Goal: Task Accomplishment & Management: Complete application form

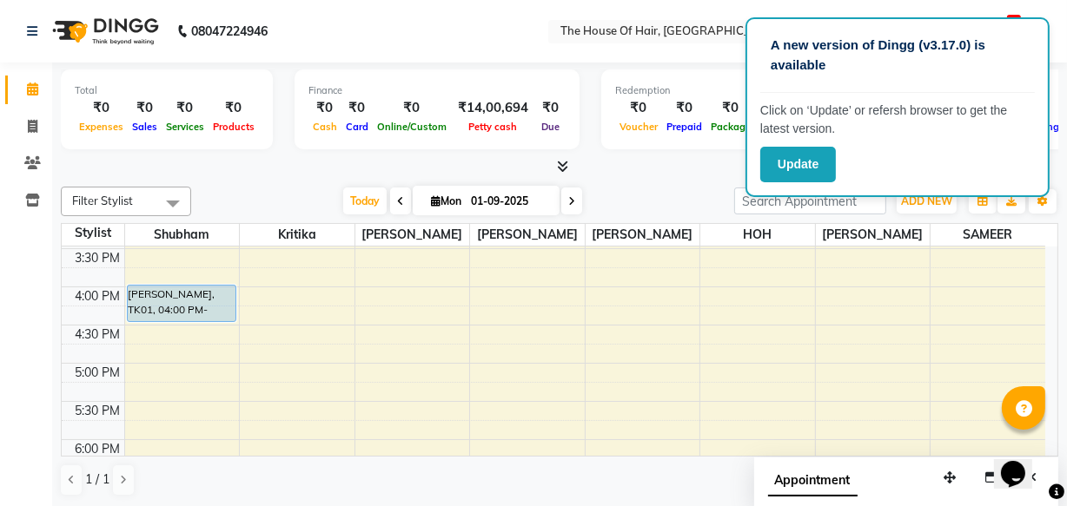
scroll to position [571, 0]
click at [841, 399] on div "8:00 AM 8:30 AM 9:00 AM 9:30 AM 10:00 AM 10:30 AM 11:00 AM 11:30 AM 12:00 PM 12…" at bounding box center [553, 209] width 983 height 1069
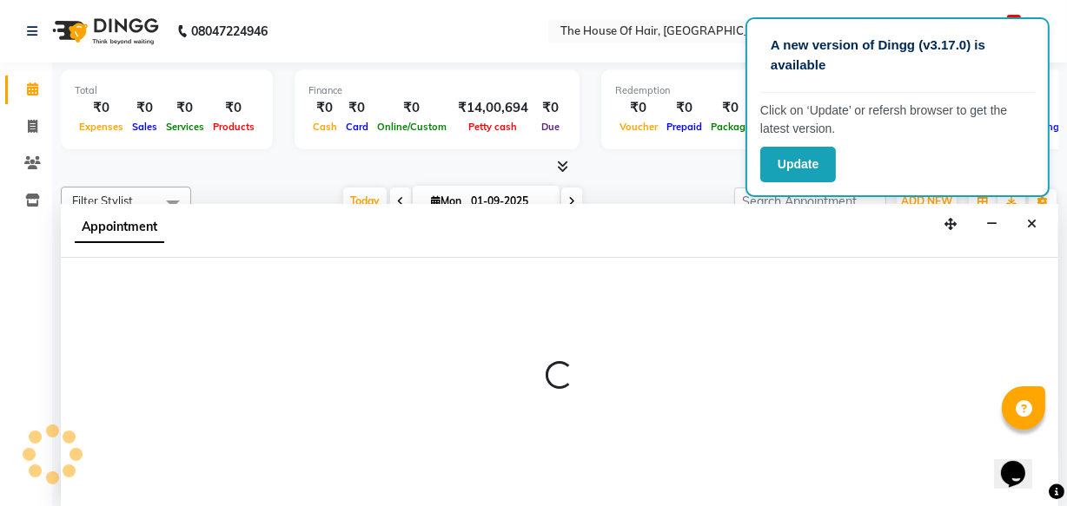
scroll to position [0, 0]
select select "64184"
select select "tentative"
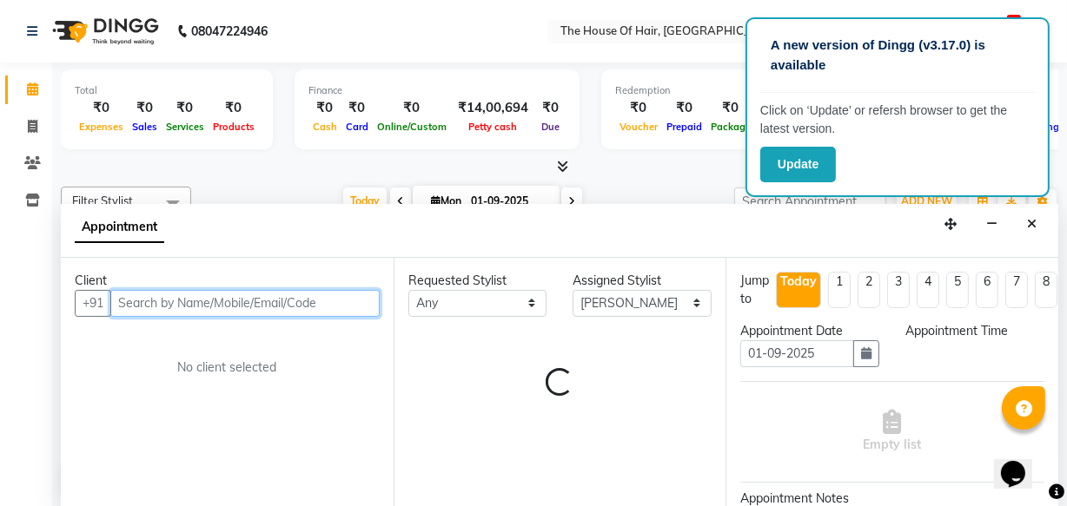
select select "1050"
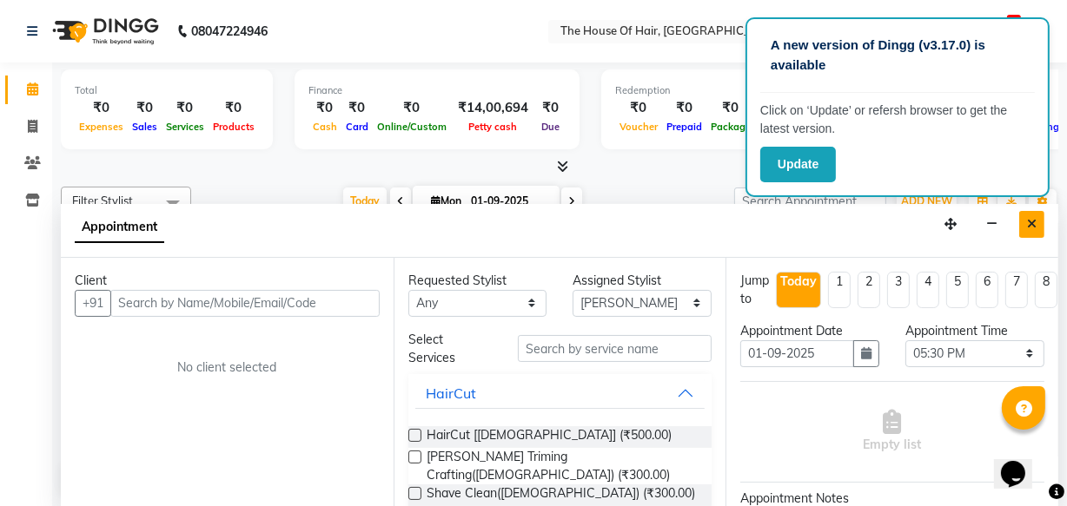
click at [1028, 215] on button "Close" at bounding box center [1031, 224] width 25 height 27
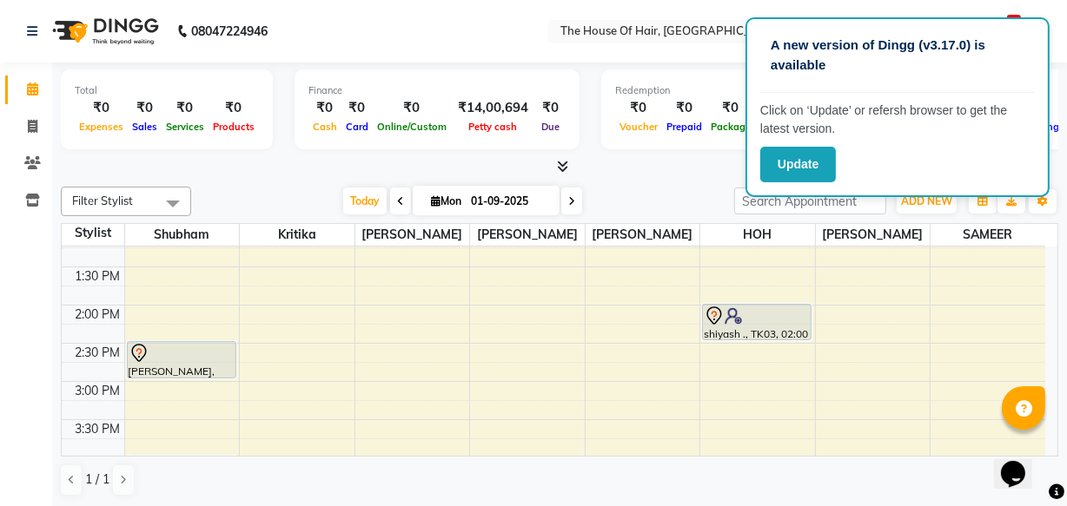
scroll to position [400, 0]
click at [20, 252] on div "Calendar Invoice Clients Inventory Completed InProgress Upcoming Dropped Tentat…" at bounding box center [117, 266] width 235 height 433
click at [52, 310] on div "Total ₹0 Expenses ₹0 Sales ₹0 Services ₹0 Products Finance ₹0 Cash ₹0 Card ₹0 O…" at bounding box center [559, 286] width 1014 height 446
click at [801, 168] on button "Update" at bounding box center [798, 165] width 76 height 36
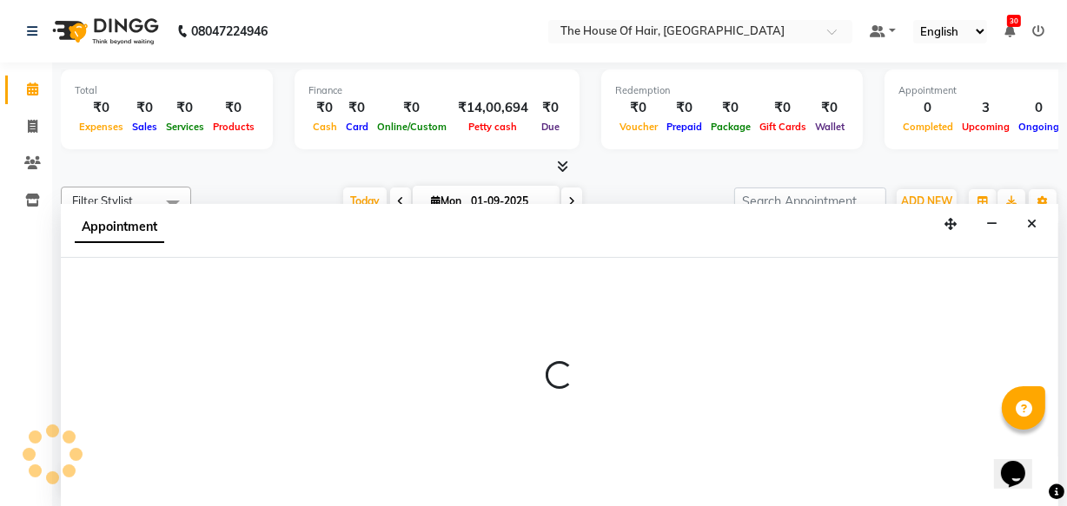
select select "80392"
select select "540"
select select "tentative"
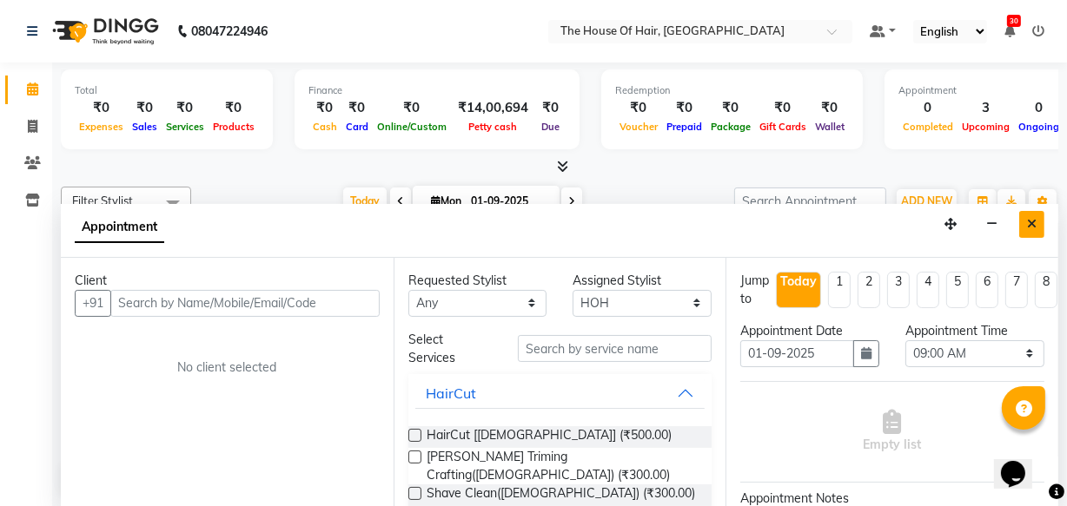
click at [1032, 234] on button "Close" at bounding box center [1031, 224] width 25 height 27
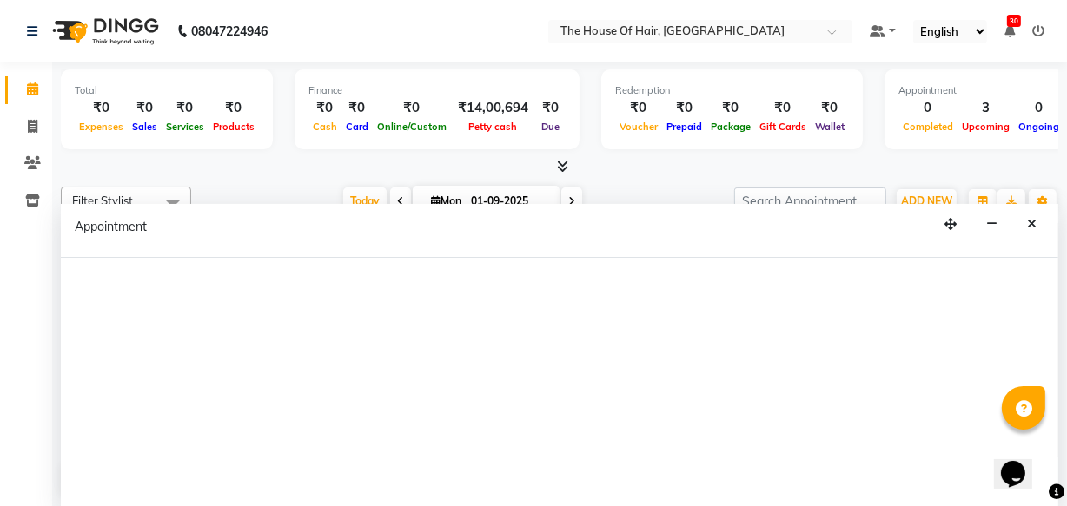
select select "80392"
select select "tentative"
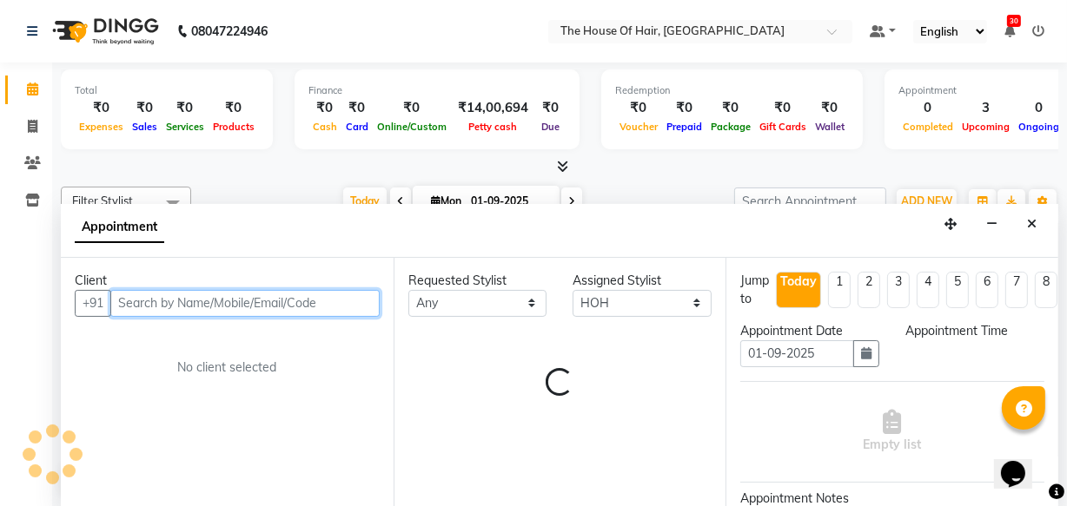
select select "585"
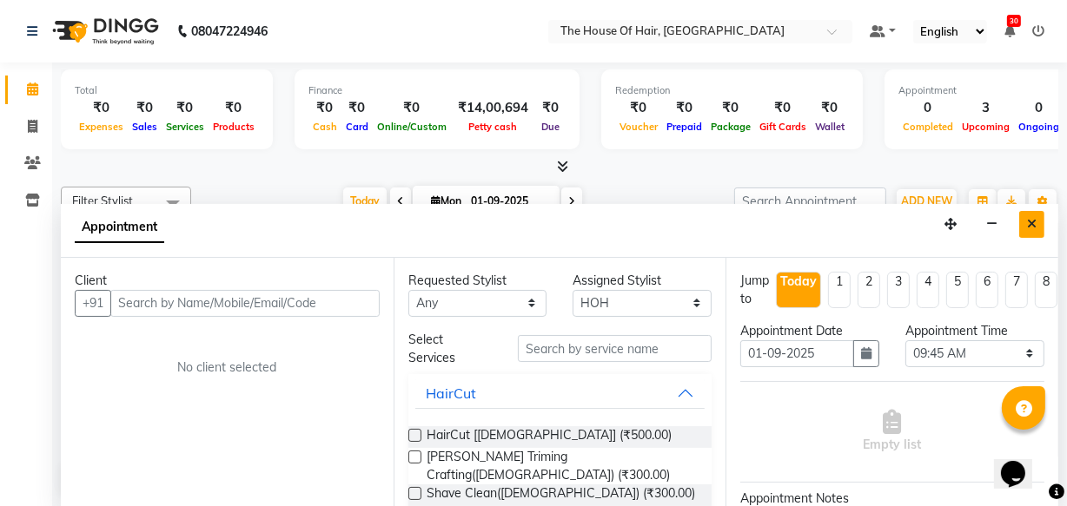
click at [1037, 227] on button "Close" at bounding box center [1031, 224] width 25 height 27
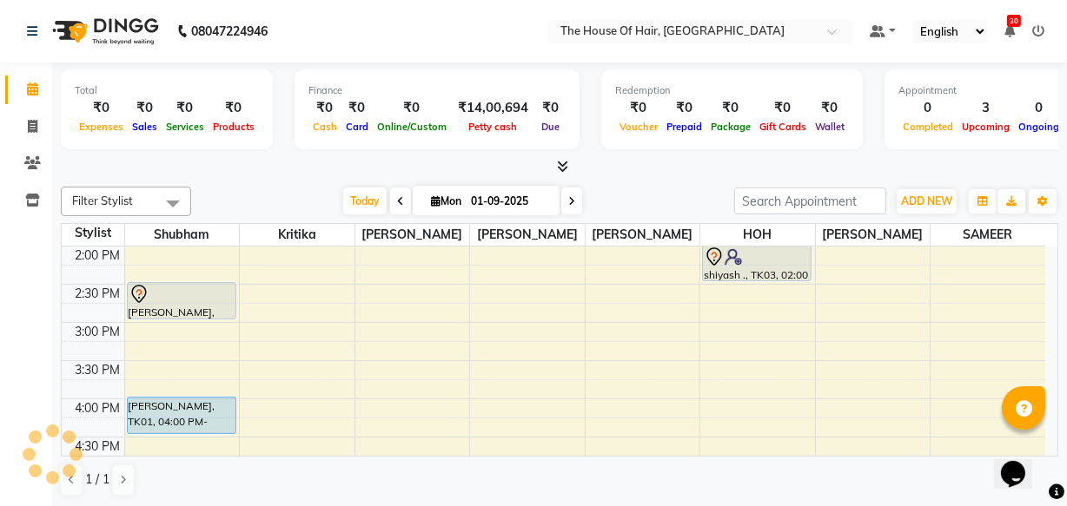
scroll to position [463, 0]
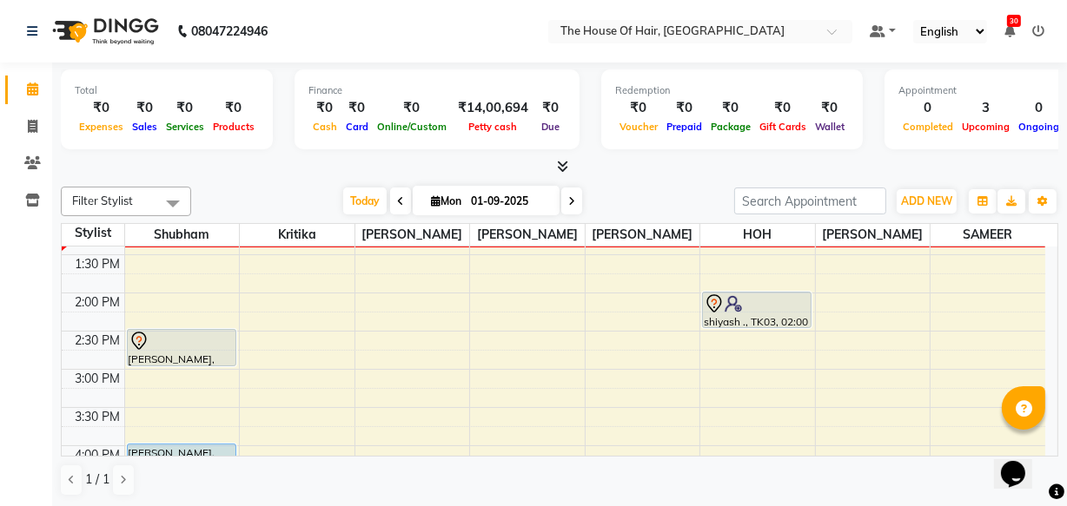
click at [510, 252] on div "8:00 AM 8:30 AM 9:00 AM 9:30 AM 10:00 AM 10:30 AM 11:00 AM 11:30 AM 12:00 PM 12…" at bounding box center [553, 369] width 983 height 1069
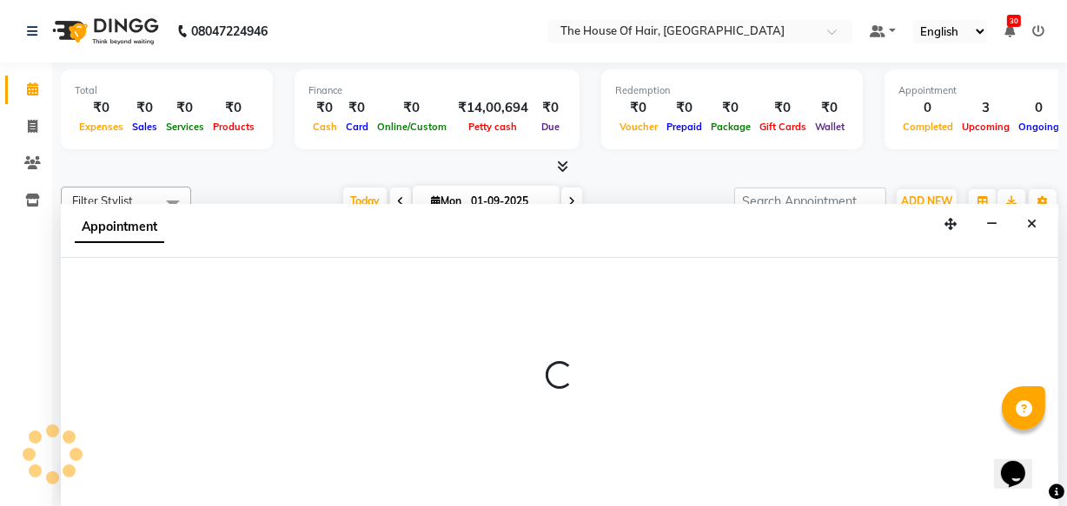
scroll to position [406, 0]
select select "64183"
select select "795"
select select "tentative"
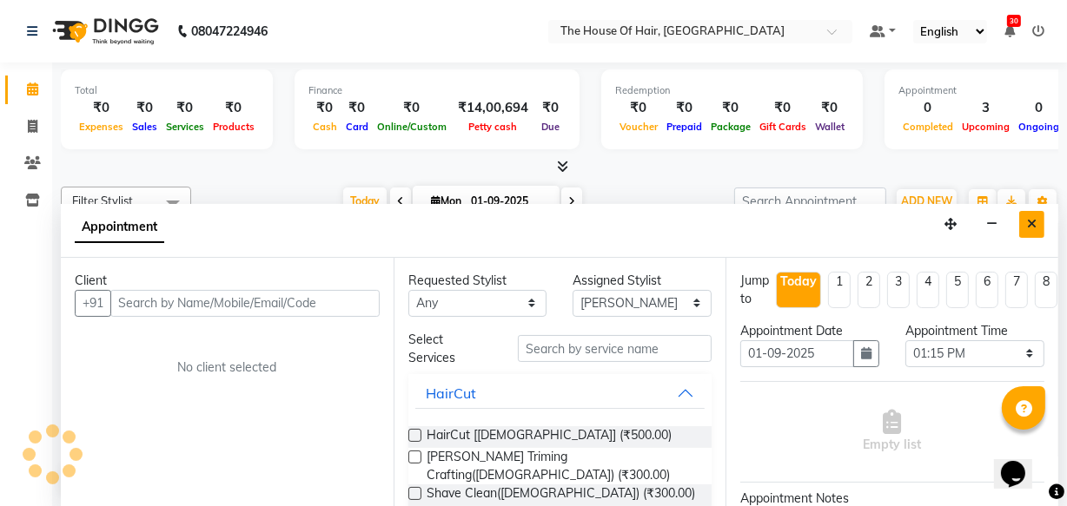
click at [1021, 228] on button "Close" at bounding box center [1031, 224] width 25 height 27
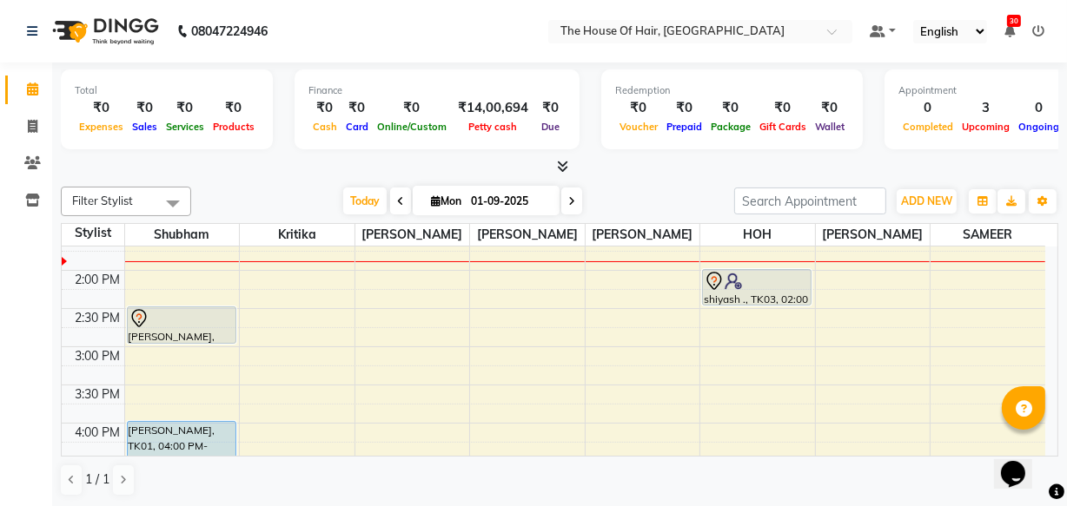
scroll to position [438, 0]
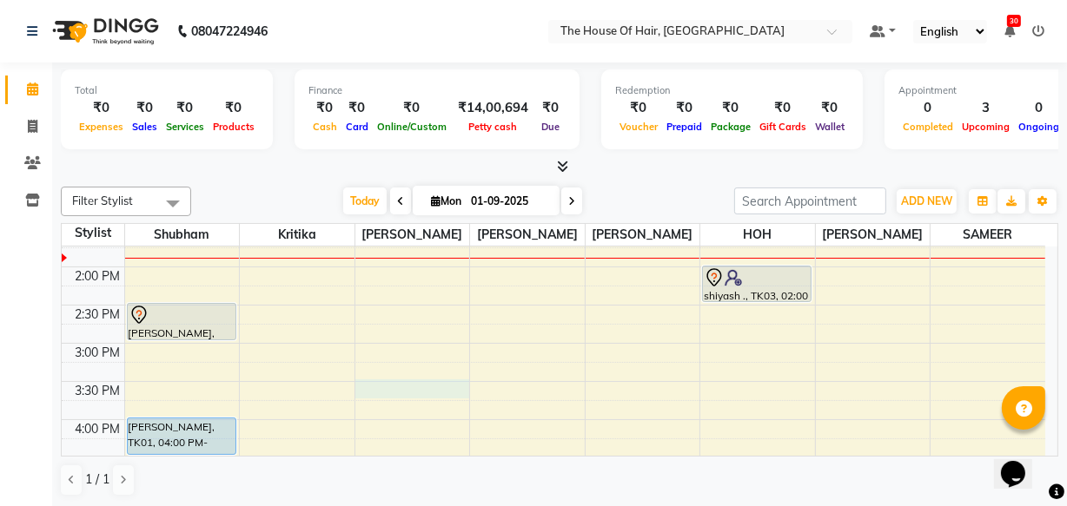
click at [381, 383] on div "8:00 AM 8:30 AM 9:00 AM 9:30 AM 10:00 AM 10:30 AM 11:00 AM 11:30 AM 12:00 PM 12…" at bounding box center [553, 343] width 983 height 1069
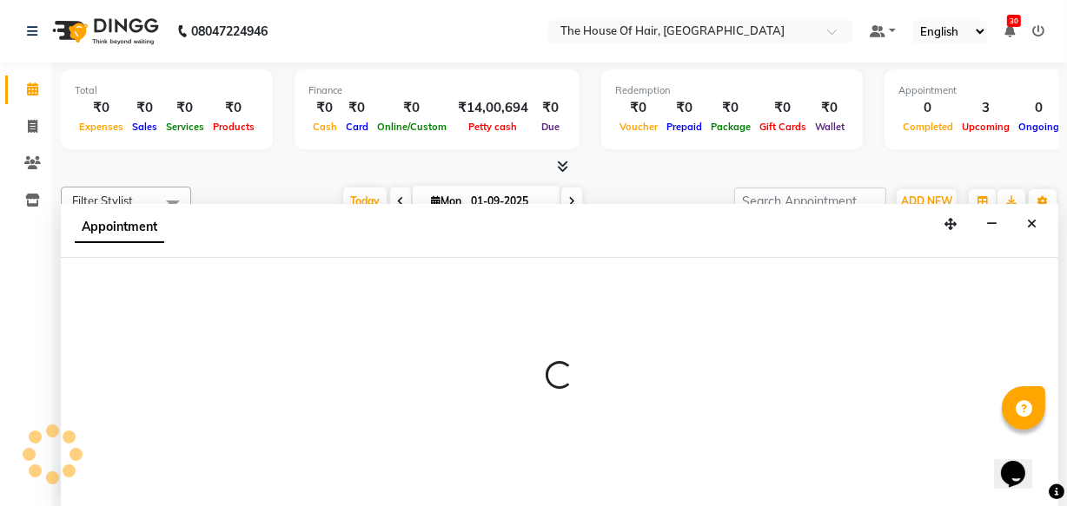
select select "42812"
select select "930"
select select "tentative"
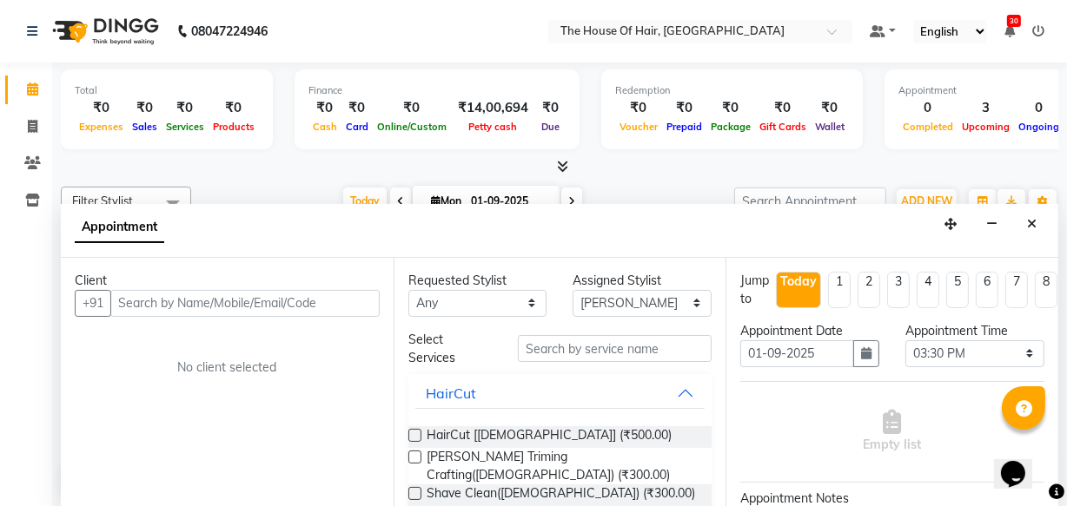
click at [124, 304] on input "text" at bounding box center [244, 303] width 269 height 27
click at [137, 306] on input "text" at bounding box center [244, 303] width 269 height 27
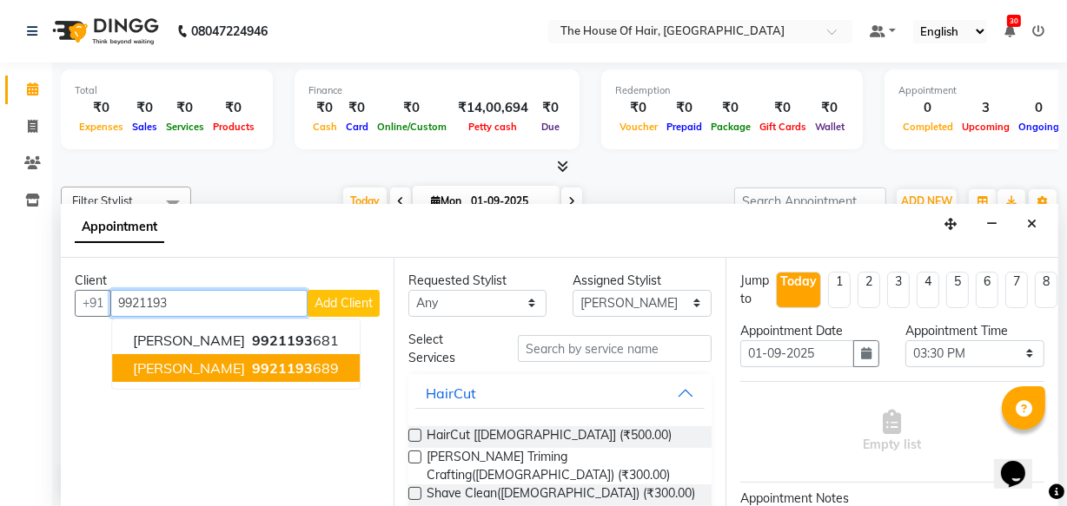
click at [144, 373] on span "[PERSON_NAME]" at bounding box center [189, 368] width 112 height 17
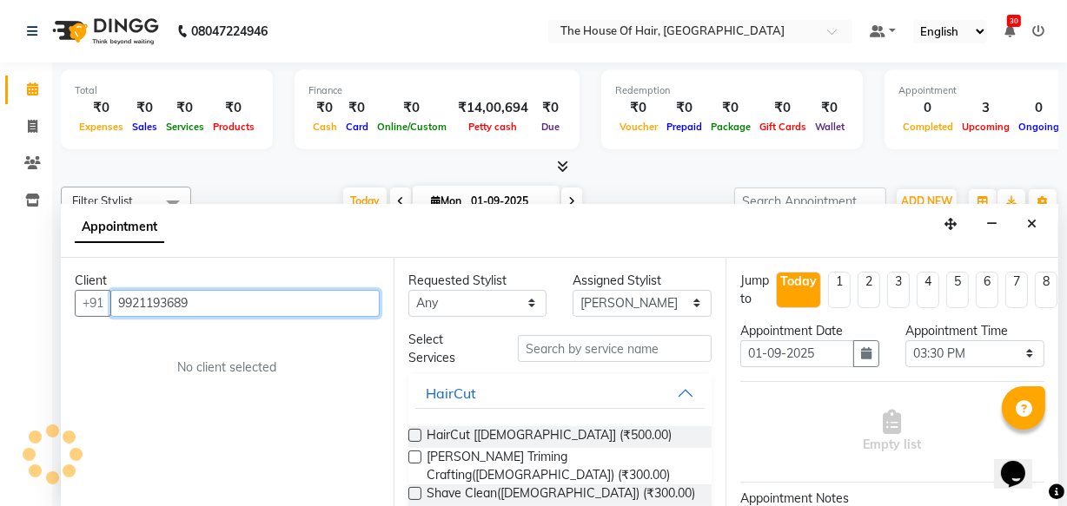
type input "9921193689"
click at [413, 437] on label at bounding box center [414, 435] width 13 height 13
click at [413, 437] on input "checkbox" at bounding box center [413, 437] width 11 height 11
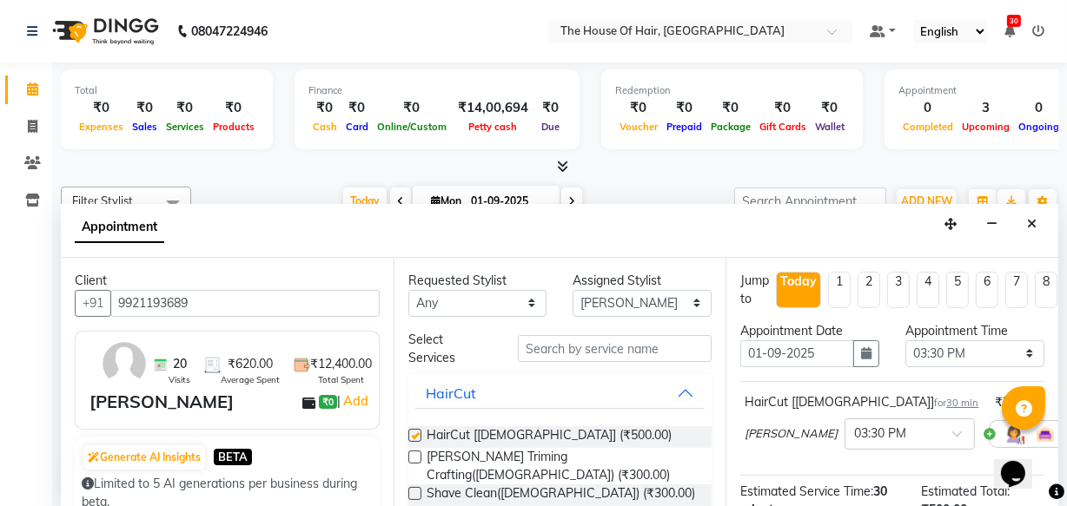
checkbox input "false"
click at [411, 457] on label at bounding box center [414, 457] width 13 height 13
click at [411, 457] on input "checkbox" at bounding box center [413, 458] width 11 height 11
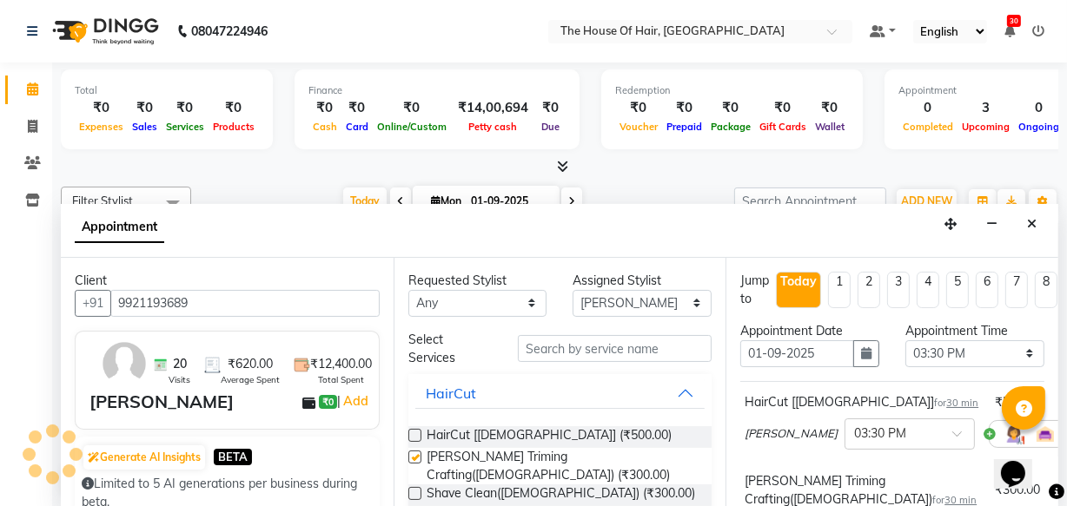
checkbox input "false"
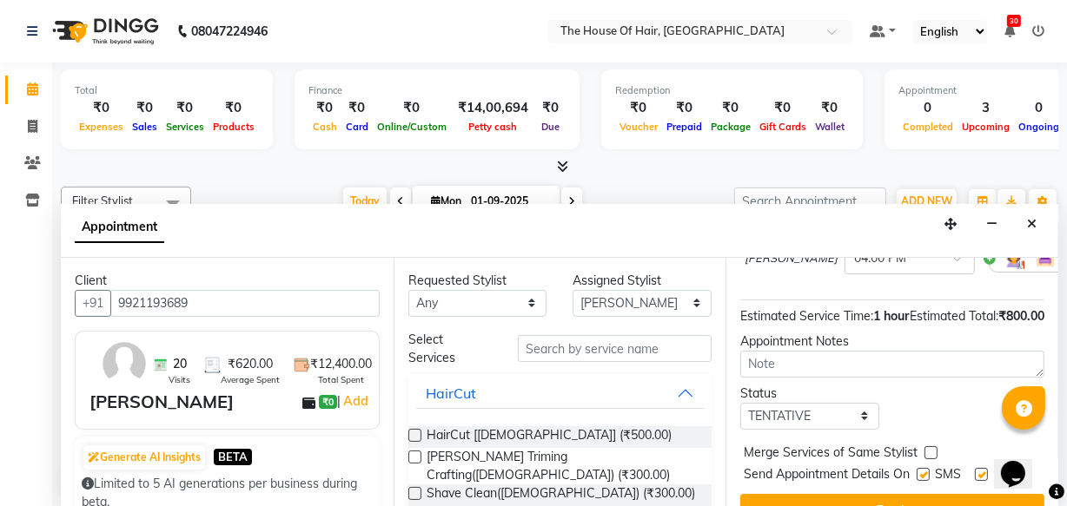
scroll to position [335, 0]
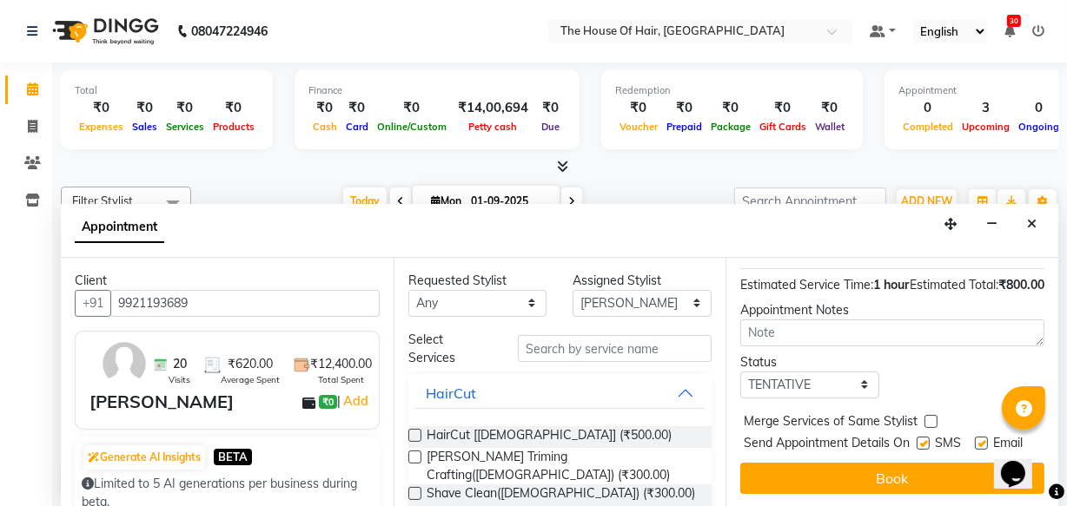
click at [931, 415] on label at bounding box center [930, 421] width 13 height 13
click at [931, 418] on input "checkbox" at bounding box center [929, 423] width 11 height 11
checkbox input "true"
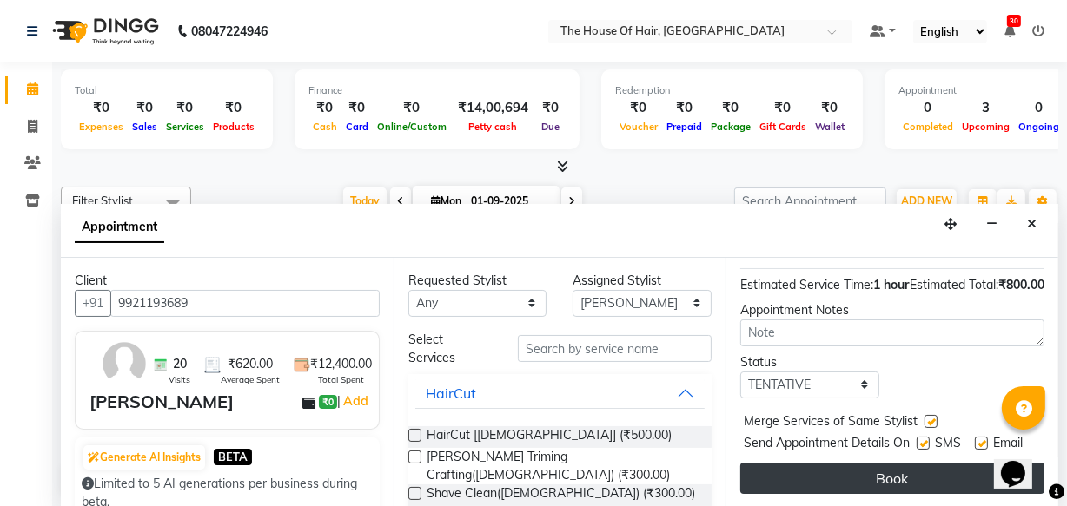
click at [875, 469] on button "Book" at bounding box center [892, 478] width 304 height 31
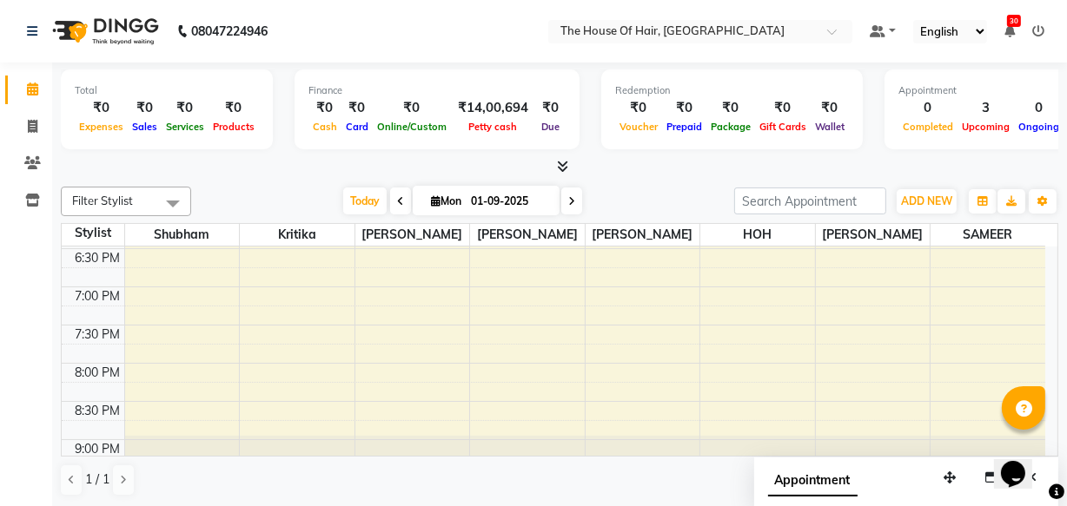
scroll to position [801, 0]
click at [632, 181] on div "Filter Stylist Select All [PERSON_NAME] [PERSON_NAME] [PERSON_NAME] [PERSON_NAM…" at bounding box center [559, 342] width 997 height 324
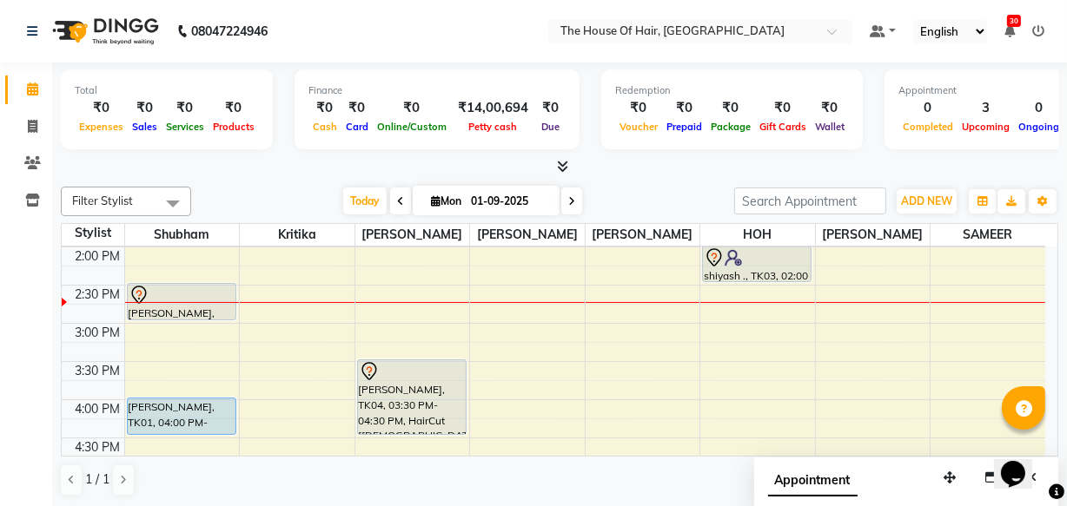
scroll to position [453, 0]
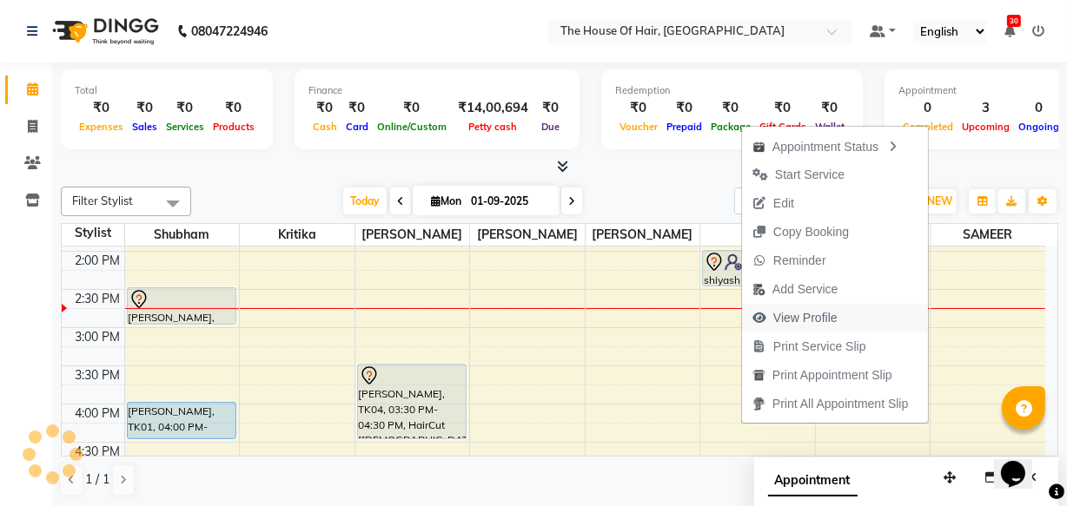
click at [797, 313] on span "View Profile" at bounding box center [805, 318] width 64 height 18
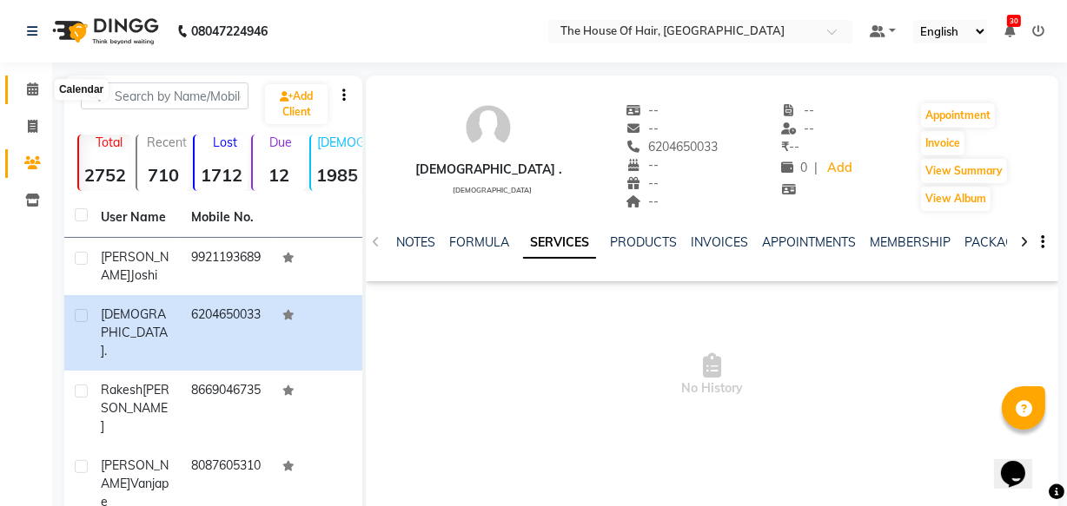
click at [36, 88] on icon at bounding box center [32, 89] width 11 height 13
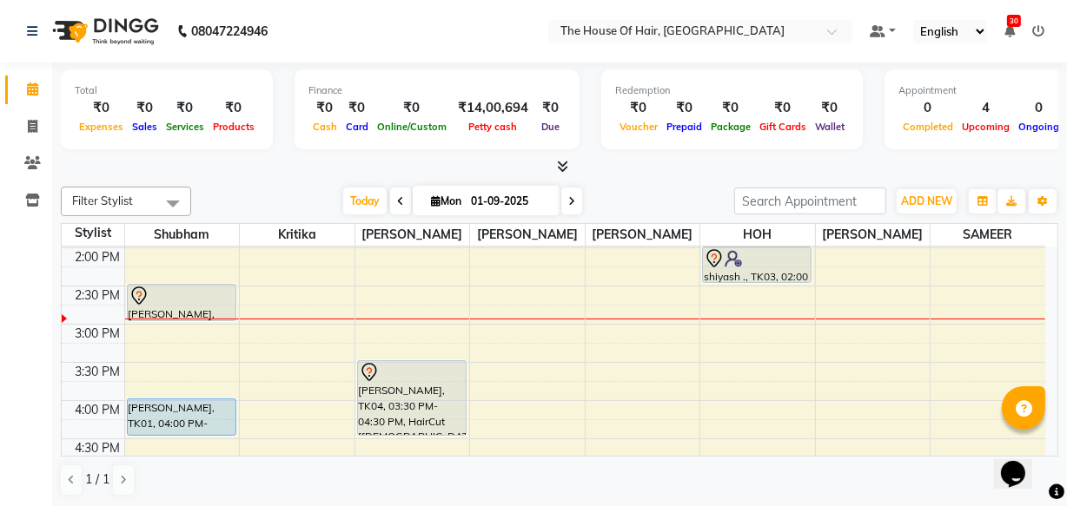
scroll to position [458, 0]
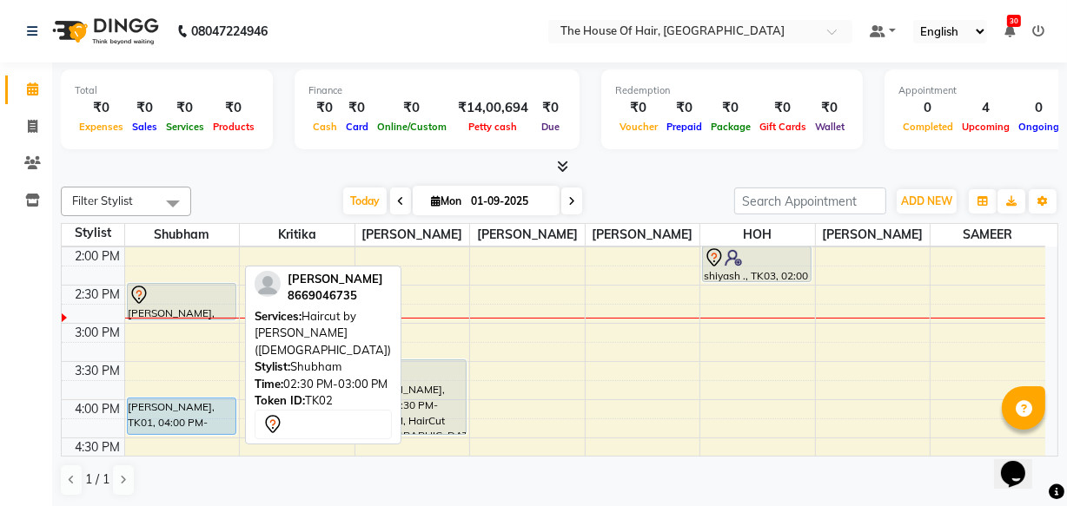
click at [190, 301] on div at bounding box center [182, 295] width 106 height 21
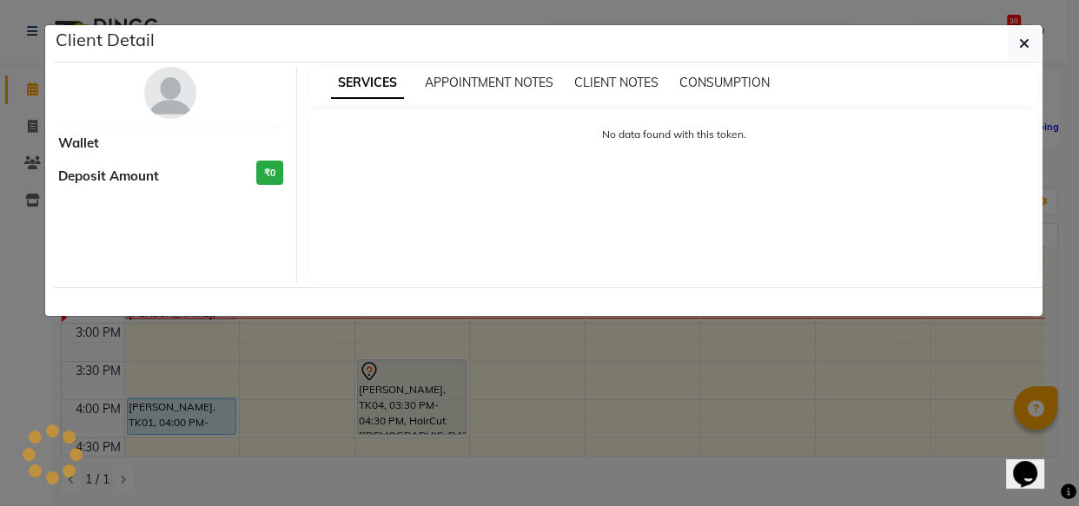
select select "7"
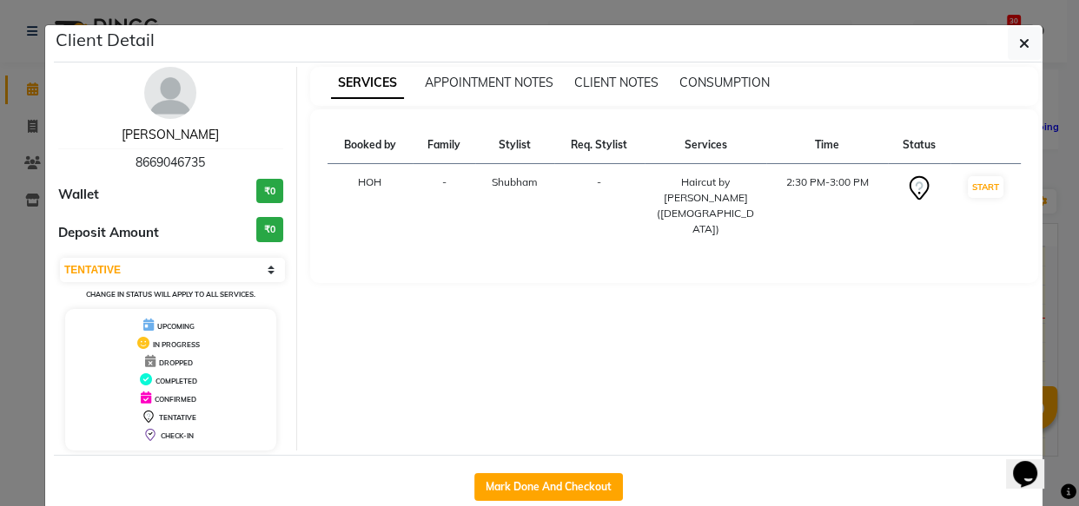
click at [174, 129] on link "[PERSON_NAME]" at bounding box center [170, 135] width 97 height 16
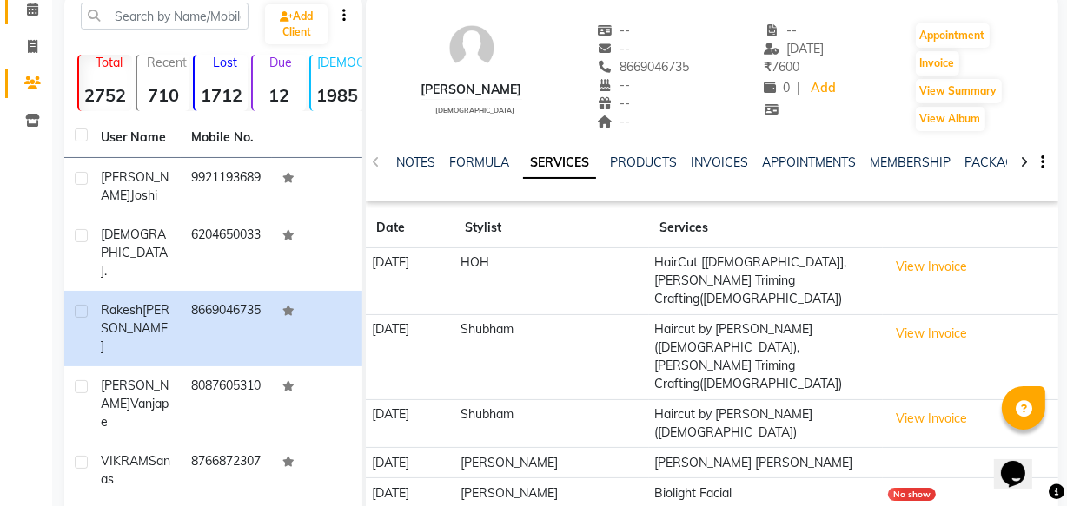
scroll to position [191, 0]
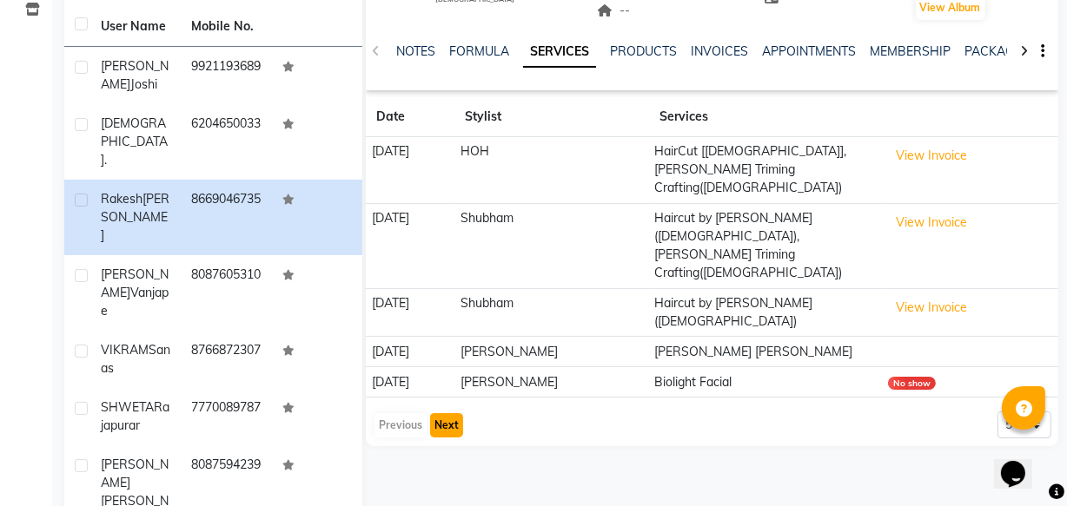
click at [452, 413] on button "Next" at bounding box center [446, 425] width 33 height 24
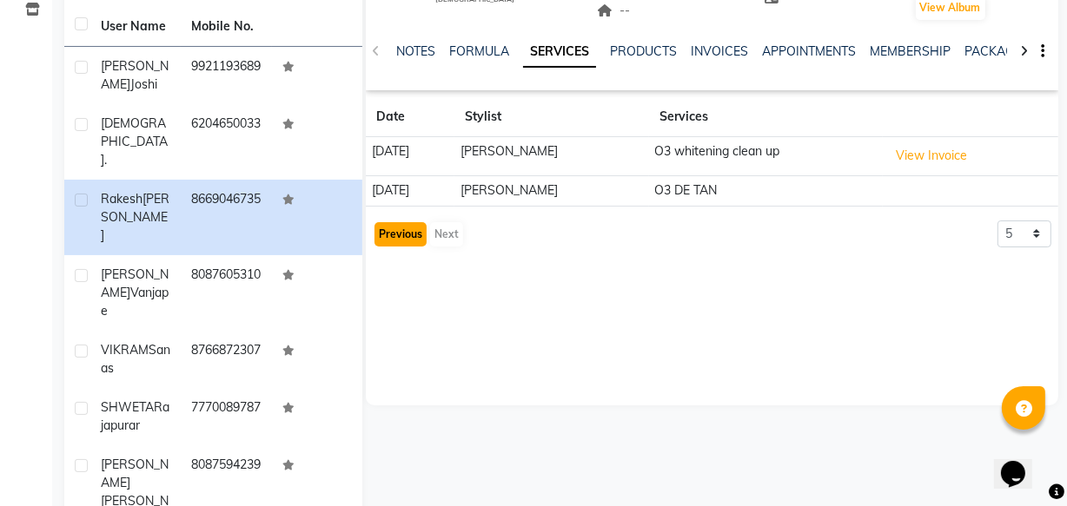
click at [419, 240] on button "Previous" at bounding box center [400, 234] width 52 height 24
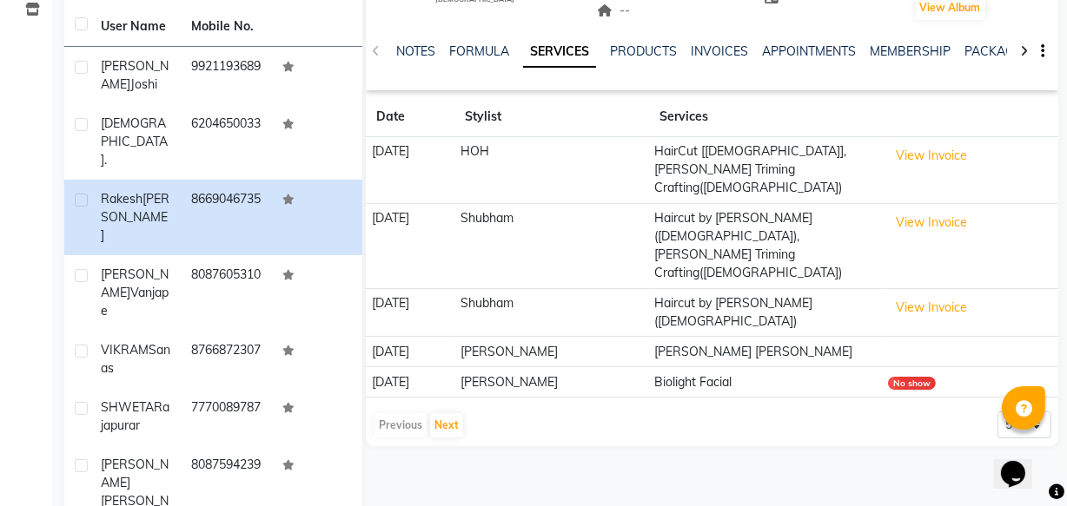
scroll to position [35, 0]
